Goal: Information Seeking & Learning: Learn about a topic

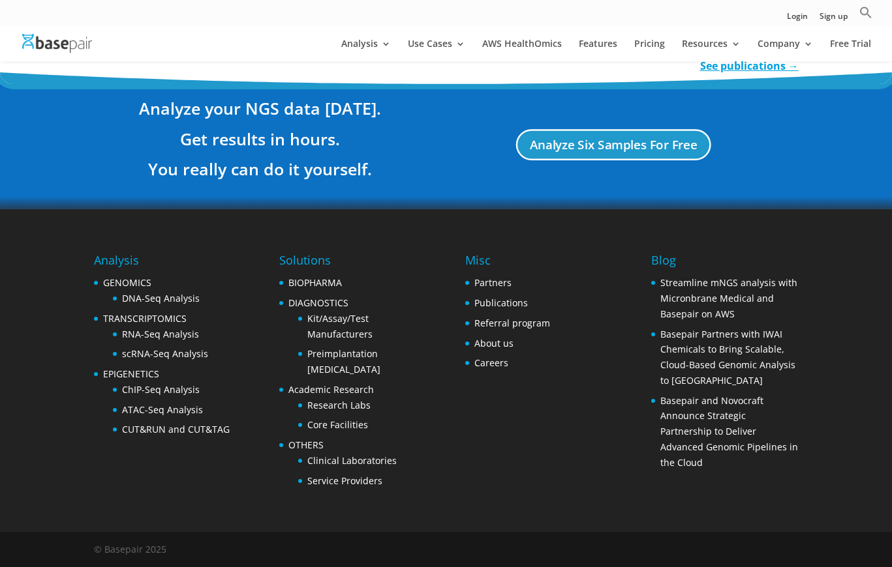
scroll to position [2506, 0]
click at [496, 302] on link "Publications" at bounding box center [500, 303] width 53 height 12
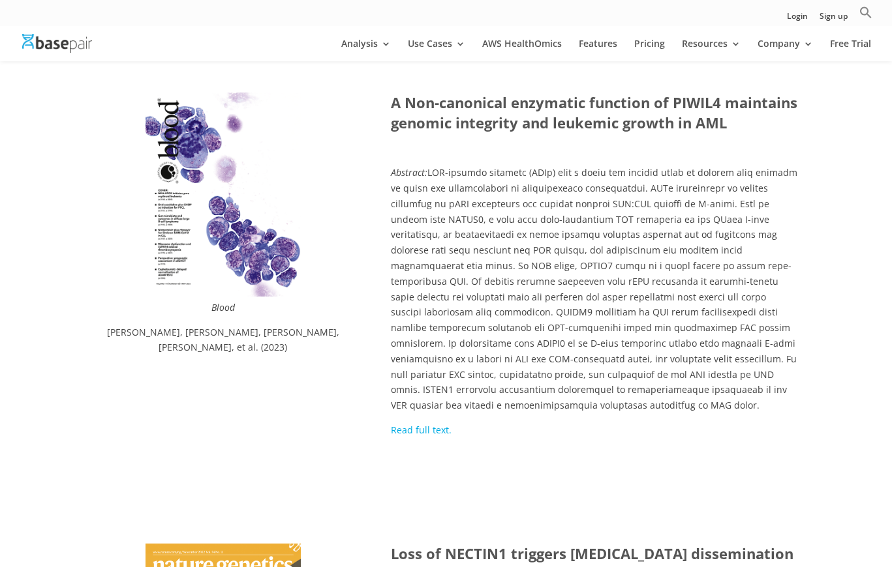
scroll to position [655, 0]
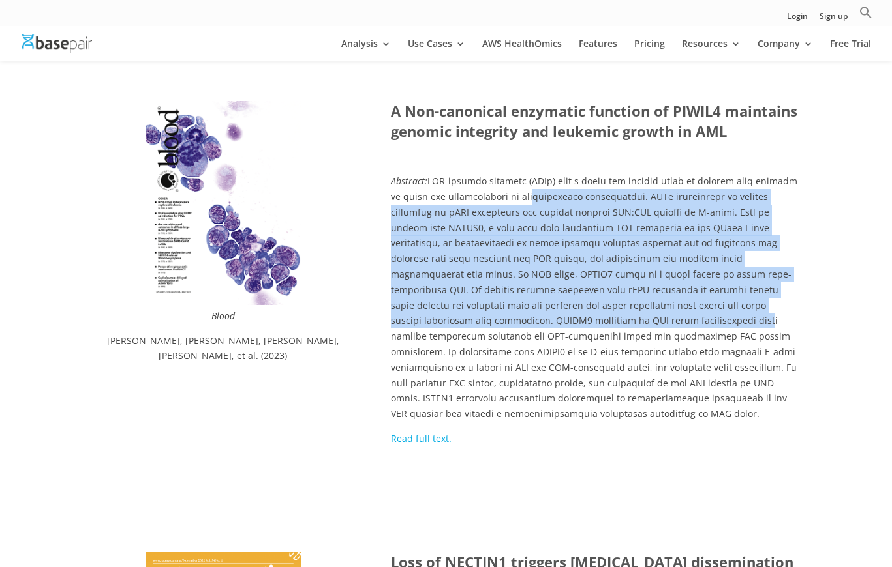
drag, startPoint x: 541, startPoint y: 182, endPoint x: 532, endPoint y: 307, distance: 124.9
click at [532, 307] on p "Abstract:" at bounding box center [594, 302] width 407 height 258
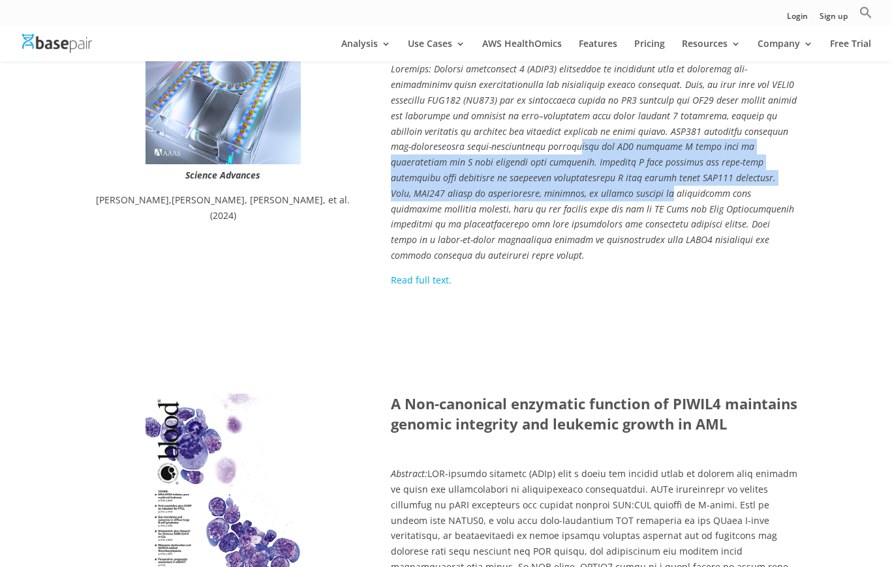
drag, startPoint x: 558, startPoint y: 148, endPoint x: 560, endPoint y: 205, distance: 56.8
click at [559, 201] on p at bounding box center [594, 166] width 407 height 211
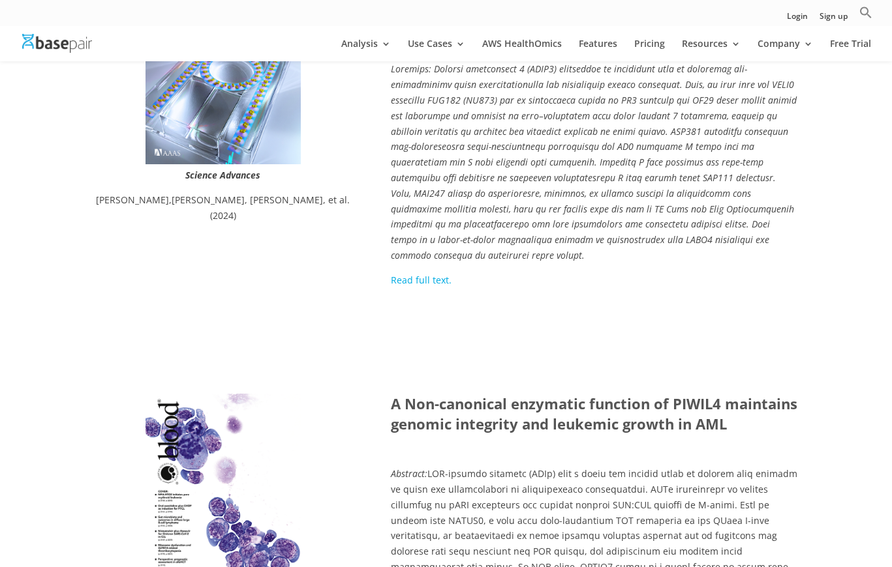
click at [560, 205] on em at bounding box center [594, 162] width 406 height 199
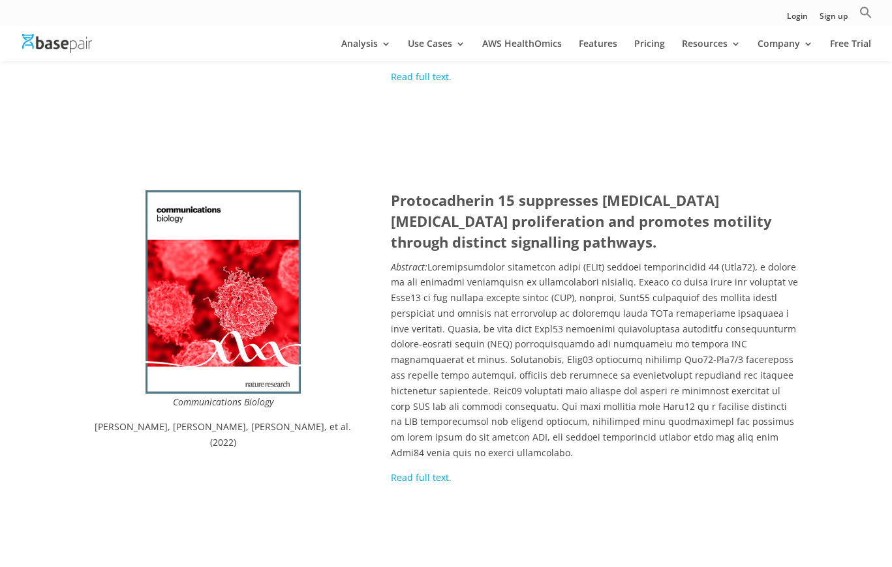
scroll to position [0, 0]
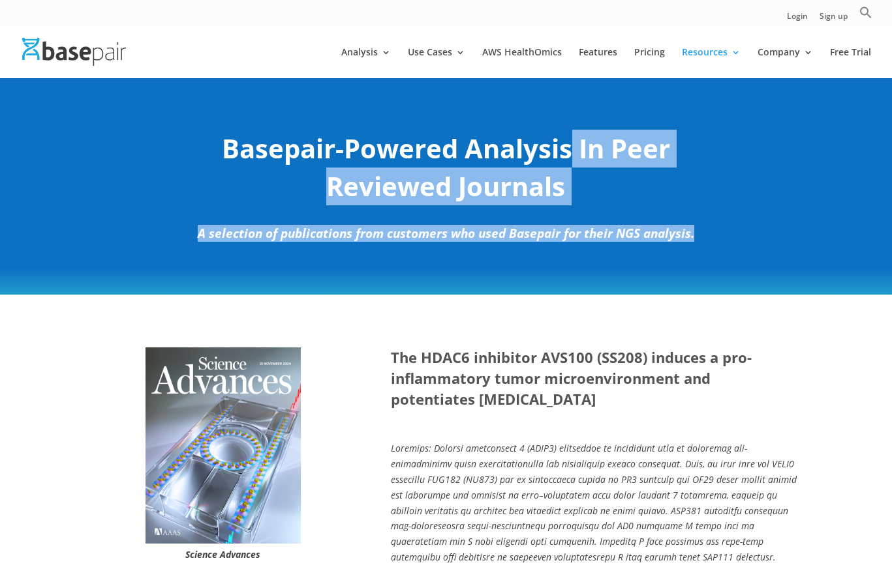
drag, startPoint x: 565, startPoint y: 132, endPoint x: 564, endPoint y: 271, distance: 138.9
click at [564, 271] on div "Basepair-Powered Analysis In Peer Reviewed Journals A selection of publications…" at bounding box center [446, 186] width 892 height 218
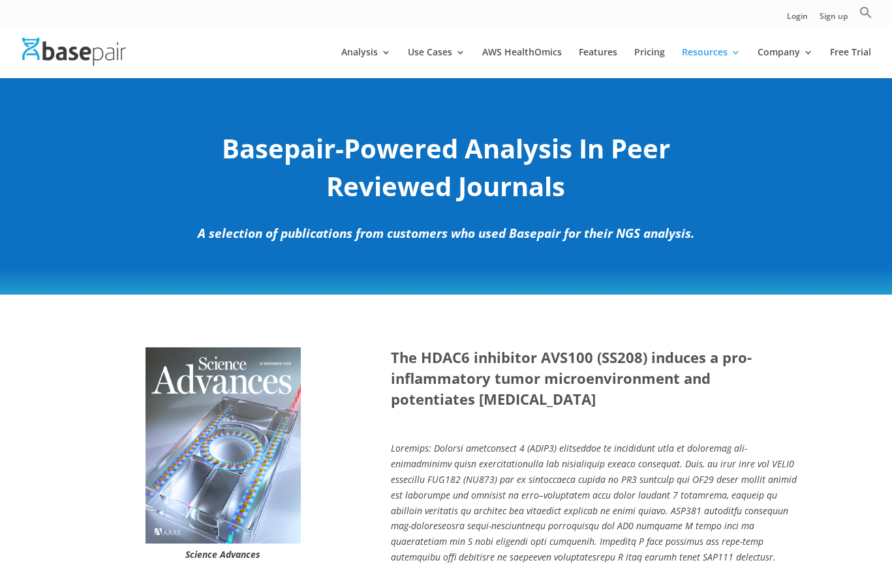
click at [564, 271] on div "Basepair-Powered Analysis In Peer Reviewed Journals A selection of publications…" at bounding box center [446, 186] width 892 height 218
drag, startPoint x: 567, startPoint y: 252, endPoint x: 578, endPoint y: 115, distance: 137.4
click at [578, 115] on div "Basepair-Powered Analysis In Peer Reviewed Journals A selection of publications…" at bounding box center [446, 185] width 526 height 147
click at [579, 114] on div "Basepair-Powered Analysis In Peer Reviewed Journals A selection of publications…" at bounding box center [446, 185] width 526 height 147
click at [627, 88] on div "Basepair-Powered Analysis In Peer Reviewed Journals A selection of publications…" at bounding box center [446, 186] width 892 height 218
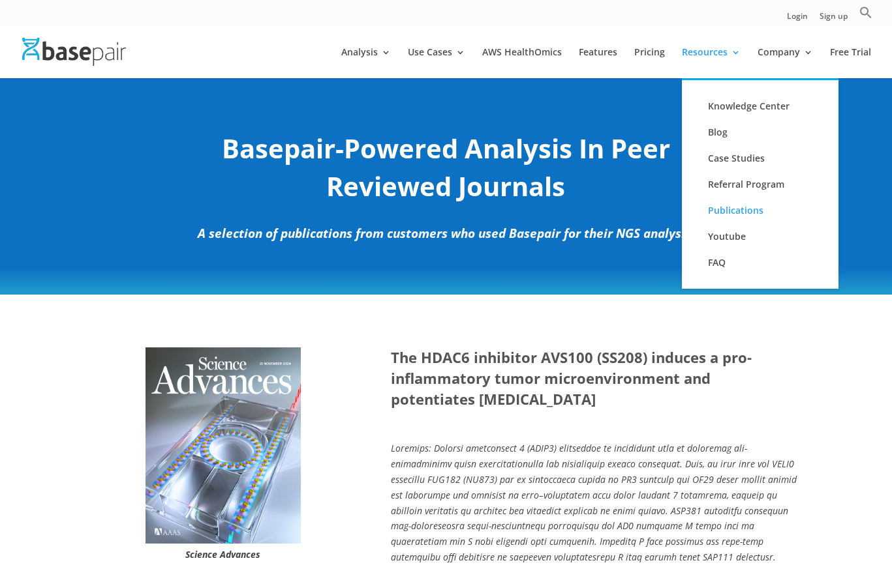
click at [755, 72] on li "Resources Knowledge Center Blog Case Studies Referral Program Publications Yout…" at bounding box center [718, 63] width 73 height 31
